Goal: Navigation & Orientation: Find specific page/section

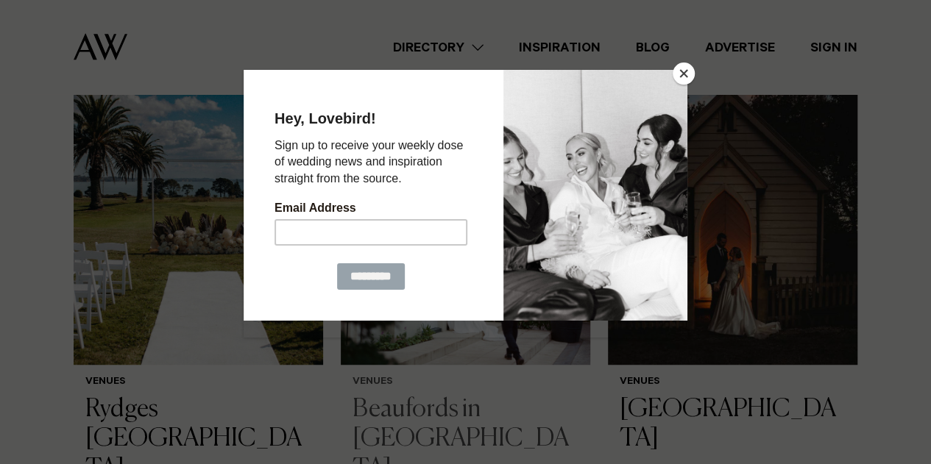
scroll to position [330, 0]
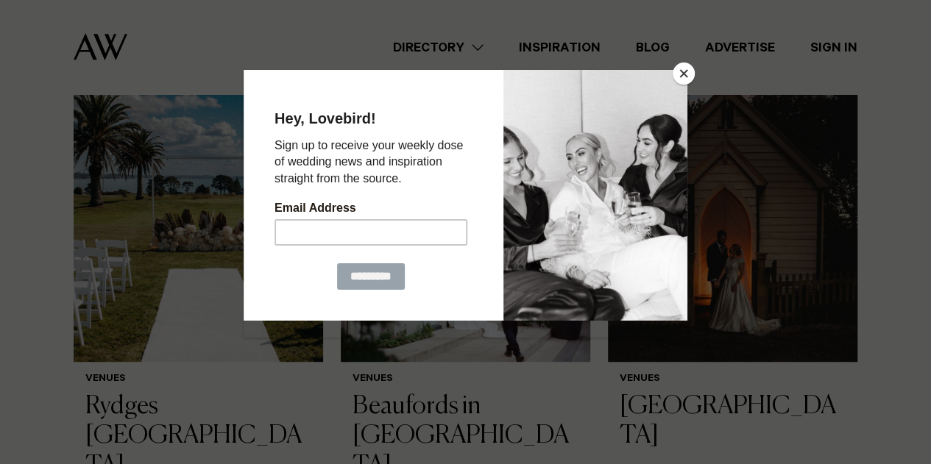
click at [684, 74] on button "Close" at bounding box center [683, 74] width 22 height 22
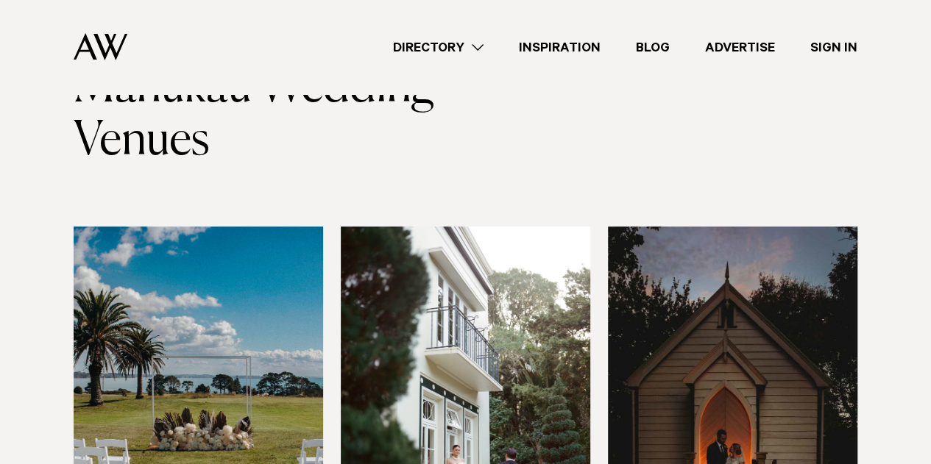
scroll to position [0, 0]
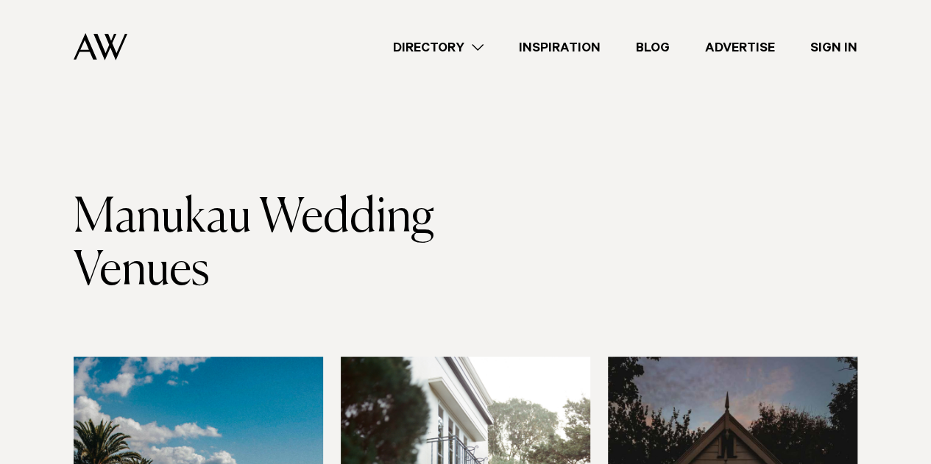
drag, startPoint x: 366, startPoint y: 143, endPoint x: 124, endPoint y: 52, distance: 259.3
click at [124, 52] on img at bounding box center [101, 46] width 54 height 27
click at [112, 51] on img at bounding box center [101, 46] width 54 height 27
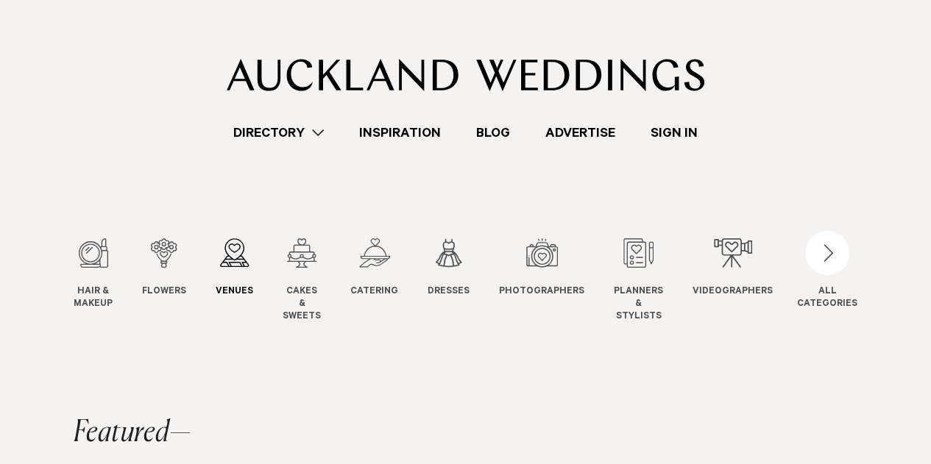
click at [232, 257] on div "3 / 12" at bounding box center [235, 252] width 38 height 29
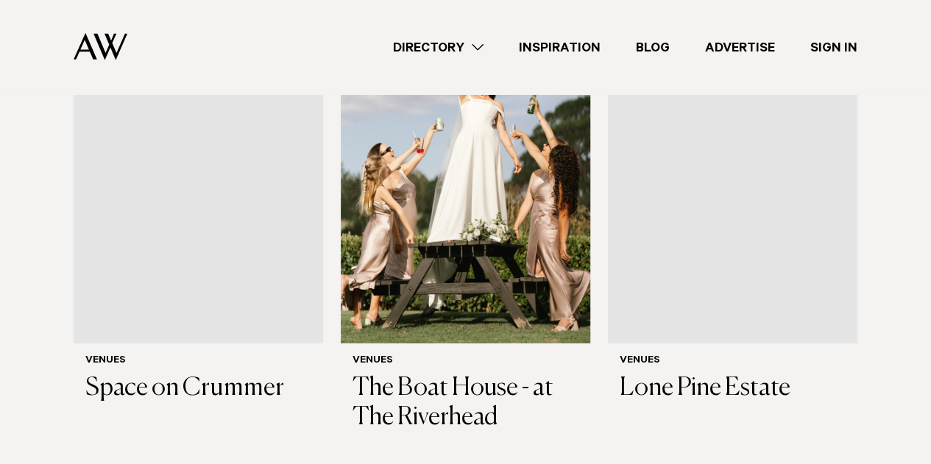
scroll to position [2124, 0]
